Goal: Transaction & Acquisition: Subscribe to service/newsletter

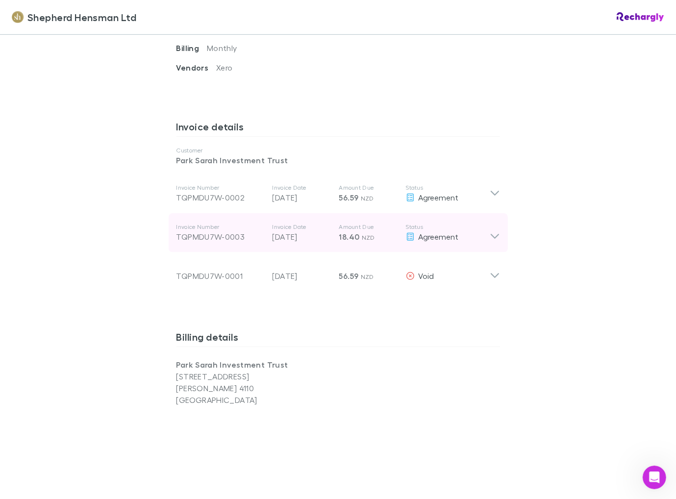
scroll to position [539, 0]
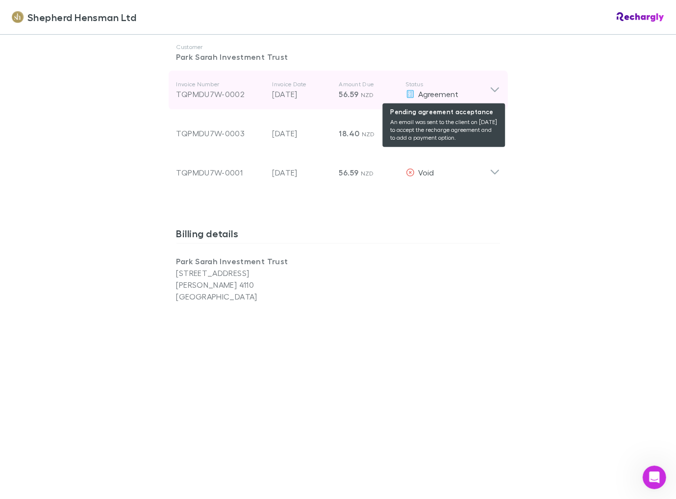
click at [451, 98] on span "Agreement" at bounding box center [439, 93] width 40 height 9
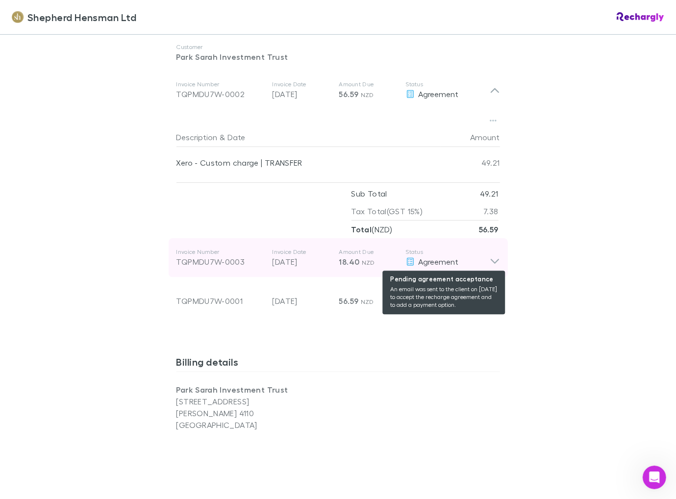
click at [434, 261] on span "Agreement" at bounding box center [439, 261] width 40 height 9
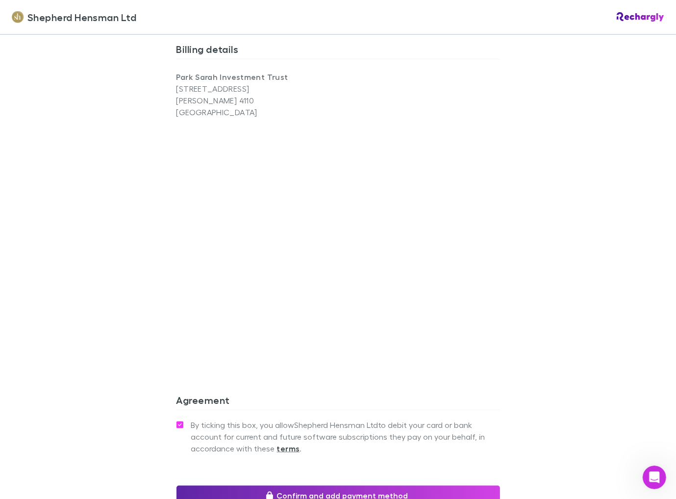
scroll to position [1091, 0]
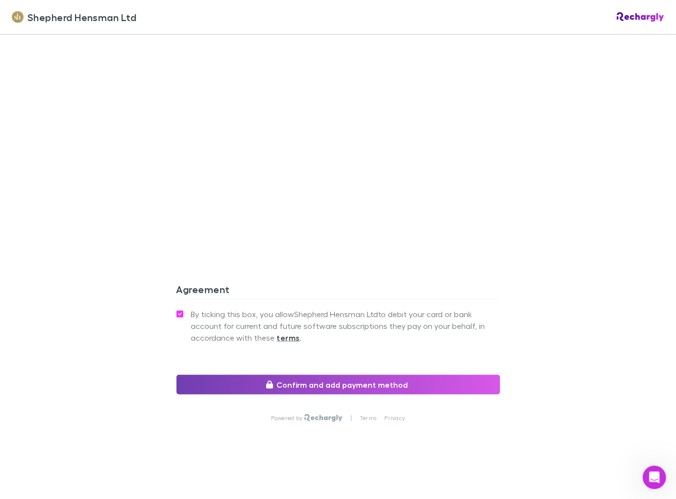
click at [304, 386] on button "Confirm and add payment method" at bounding box center [339, 385] width 324 height 20
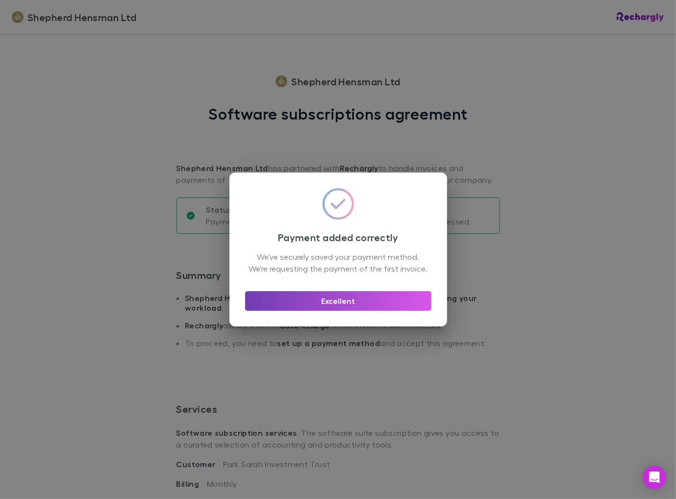
click at [359, 310] on button "Excellent" at bounding box center [338, 301] width 186 height 20
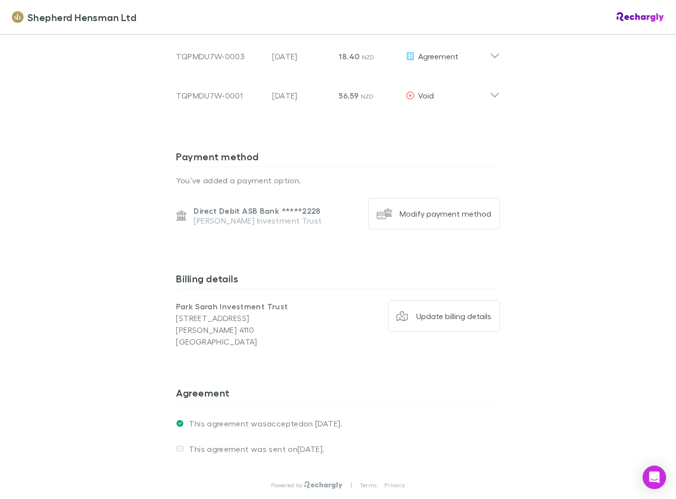
scroll to position [684, 0]
